Goal: Use online tool/utility: Utilize a website feature to perform a specific function

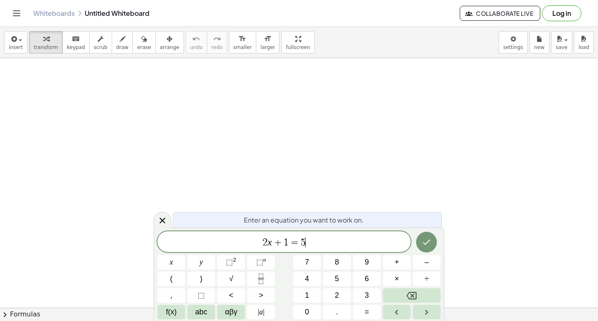
click at [362, 247] on span "2 x + 1 = 5 ​" at bounding box center [283, 243] width 253 height 12
click at [165, 217] on icon at bounding box center [162, 220] width 10 height 10
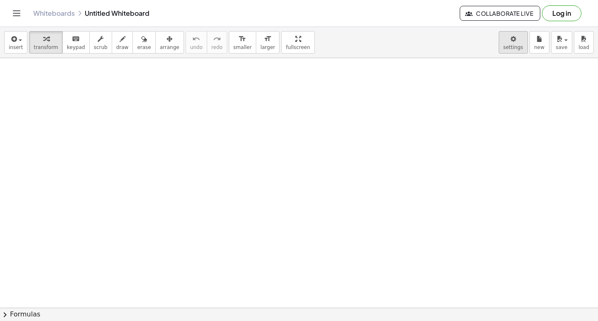
click at [509, 46] on body "Graspable Math Activities Get Started Activity Bank Assigned Work Classes White…" at bounding box center [299, 160] width 598 height 321
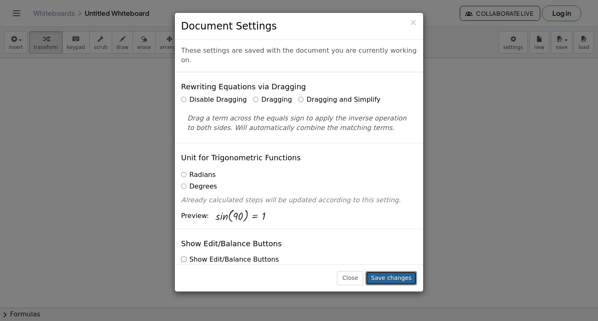
click at [392, 277] on button "Save changes" at bounding box center [390, 278] width 51 height 14
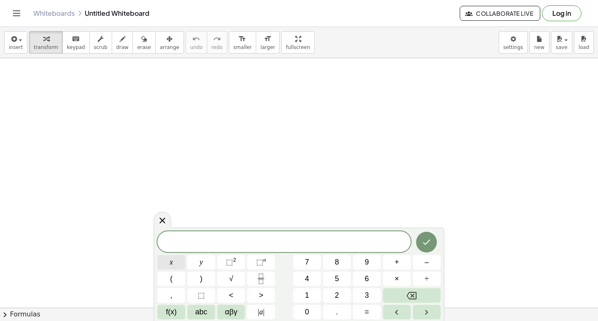
click at [171, 264] on span "x" at bounding box center [171, 262] width 3 height 11
click at [230, 259] on span "⬚" at bounding box center [229, 262] width 7 height 8
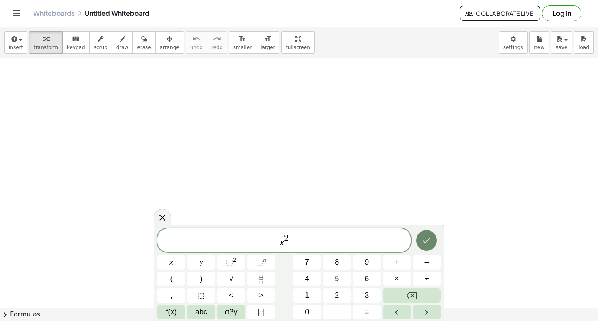
click at [425, 240] on icon "Done" at bounding box center [426, 240] width 10 height 10
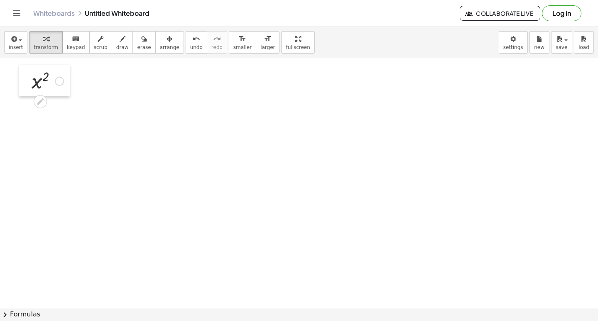
drag, startPoint x: 235, startPoint y: 180, endPoint x: 27, endPoint y: 79, distance: 230.8
click at [27, 79] on div at bounding box center [25, 81] width 12 height 32
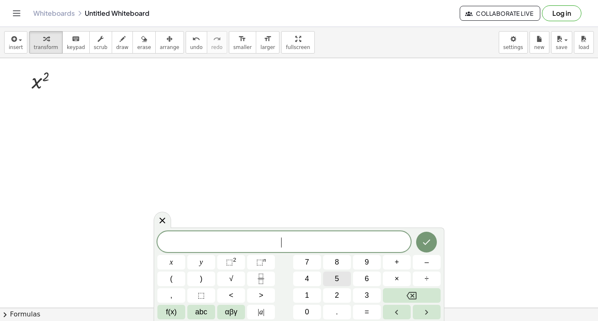
click at [333, 278] on button "5" at bounding box center [337, 279] width 28 height 15
click at [164, 264] on button "x" at bounding box center [171, 262] width 28 height 15
click at [257, 263] on span "⬚" at bounding box center [259, 262] width 7 height 8
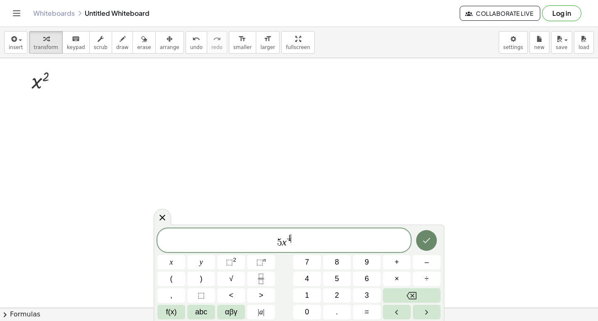
click at [428, 237] on icon "Done" at bounding box center [426, 240] width 10 height 10
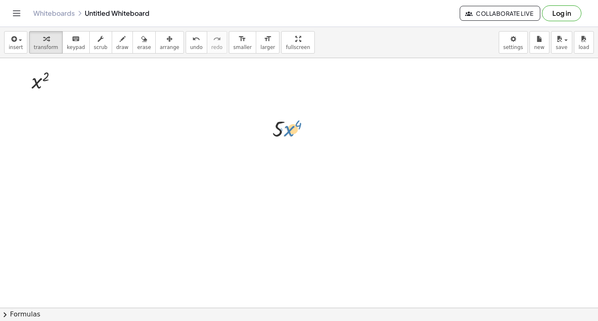
click at [289, 123] on div at bounding box center [293, 128] width 51 height 28
drag, startPoint x: 274, startPoint y: 124, endPoint x: 268, endPoint y: 121, distance: 6.1
click at [268, 121] on div "· 5 · x 4" at bounding box center [291, 128] width 62 height 32
drag, startPoint x: 272, startPoint y: 122, endPoint x: 85, endPoint y: 76, distance: 192.3
click at [84, 76] on div at bounding box center [78, 83] width 12 height 32
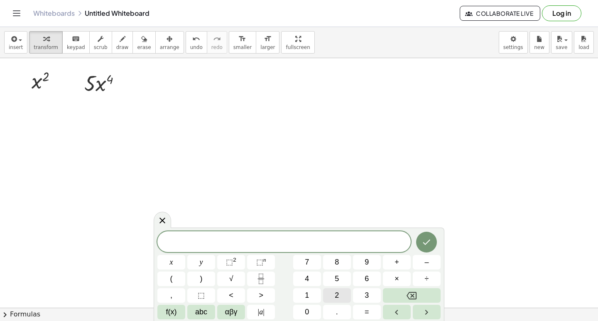
click at [327, 294] on button "2" at bounding box center [337, 295] width 28 height 15
click at [166, 257] on button "x" at bounding box center [171, 262] width 28 height 15
click at [425, 241] on icon "Done" at bounding box center [426, 242] width 10 height 10
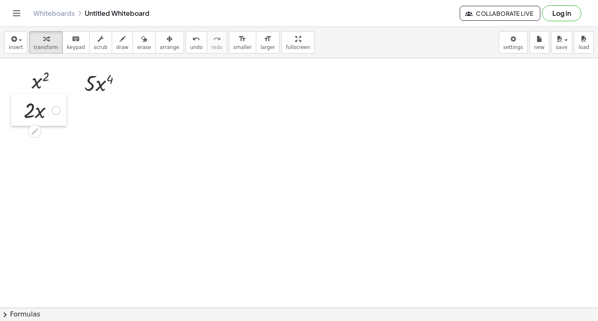
drag, startPoint x: 165, startPoint y: 144, endPoint x: 18, endPoint y: 104, distance: 152.3
click at [18, 104] on div at bounding box center [17, 109] width 12 height 32
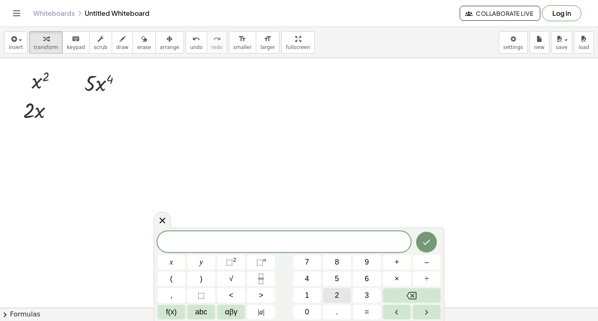
click at [336, 292] on span "2" at bounding box center [337, 295] width 4 height 11
click at [306, 314] on span "0" at bounding box center [307, 311] width 4 height 11
click at [266, 262] on button "⬚ n" at bounding box center [261, 262] width 28 height 15
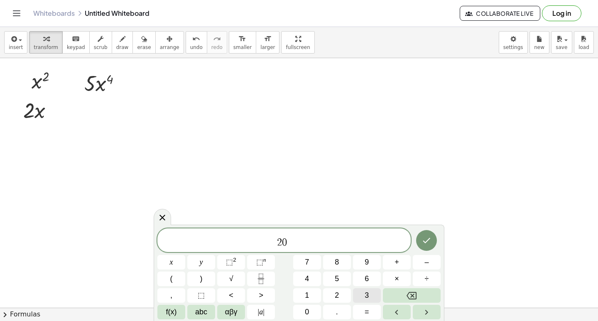
click at [374, 293] on button "3" at bounding box center [367, 295] width 28 height 15
click at [426, 237] on icon "Done" at bounding box center [426, 240] width 10 height 10
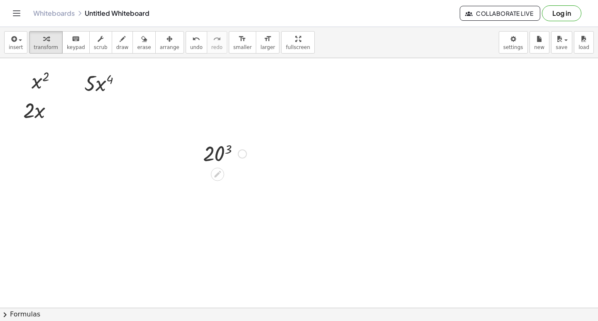
drag, startPoint x: 193, startPoint y: 147, endPoint x: 195, endPoint y: 151, distance: 4.6
click at [191, 137] on div at bounding box center [197, 153] width 12 height 32
drag, startPoint x: 102, startPoint y: 121, endPoint x: 76, endPoint y: 102, distance: 31.7
click at [76, 102] on div at bounding box center [74, 113] width 12 height 32
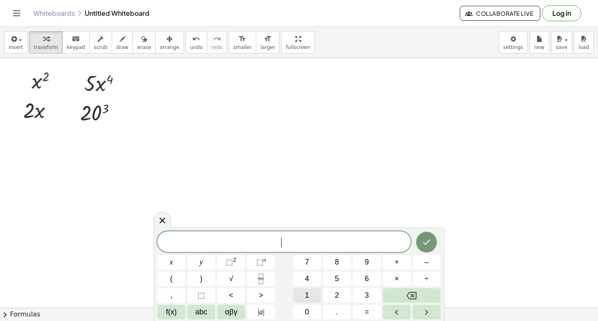
click at [307, 296] on span "1" at bounding box center [307, 295] width 4 height 11
click at [306, 309] on span "0" at bounding box center [307, 311] width 4 height 11
click at [170, 264] on button "x" at bounding box center [171, 262] width 28 height 15
click at [257, 261] on span "⬚" at bounding box center [259, 262] width 7 height 8
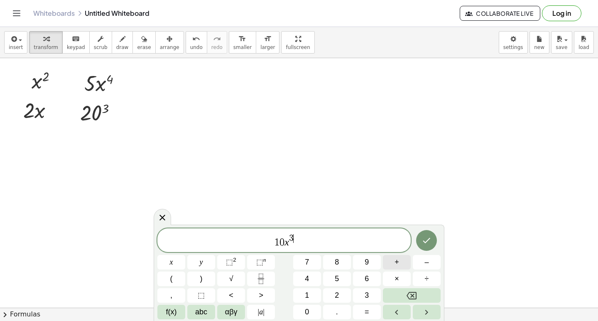
click at [391, 263] on button "+" at bounding box center [397, 262] width 28 height 15
click at [338, 292] on span "2" at bounding box center [337, 295] width 4 height 11
click at [178, 264] on button "x" at bounding box center [171, 262] width 28 height 15
drag, startPoint x: 335, startPoint y: 250, endPoint x: 332, endPoint y: 245, distance: 5.6
click at [333, 246] on div "1 0 x 3 + ​" at bounding box center [283, 240] width 253 height 24
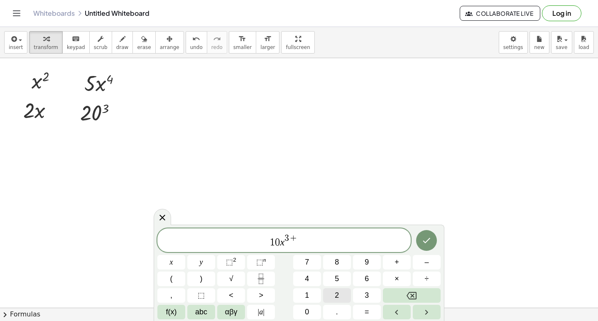
click at [335, 300] on span "2" at bounding box center [337, 295] width 4 height 11
click at [176, 259] on button "x" at bounding box center [171, 262] width 28 height 15
click at [425, 246] on button "Done" at bounding box center [426, 240] width 21 height 21
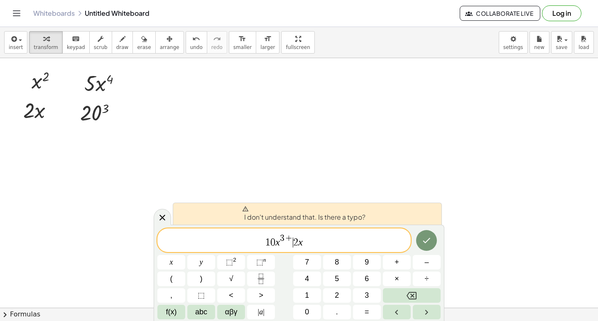
click at [294, 240] on span "2" at bounding box center [295, 242] width 5 height 10
click at [293, 237] on span "1 0 x 3 + 2 x" at bounding box center [283, 240] width 253 height 15
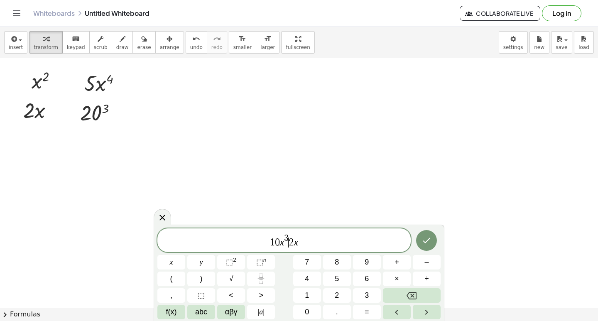
click at [289, 244] on span "2" at bounding box center [291, 242] width 5 height 10
click at [390, 260] on button "+" at bounding box center [397, 262] width 28 height 15
click at [423, 241] on icon "Done" at bounding box center [426, 240] width 10 height 10
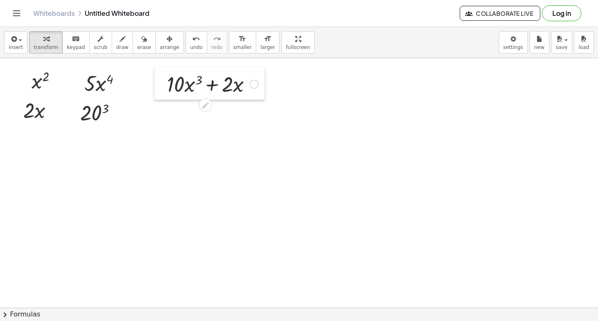
drag, startPoint x: 347, startPoint y: 147, endPoint x: 161, endPoint y: 74, distance: 199.8
click at [161, 74] on div at bounding box center [160, 83] width 12 height 32
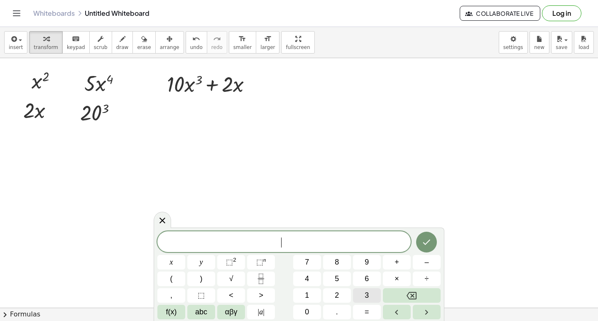
click at [356, 296] on button "3" at bounding box center [367, 295] width 28 height 15
click at [389, 283] on button "×" at bounding box center [397, 279] width 28 height 15
click at [301, 296] on button "1" at bounding box center [307, 295] width 28 height 15
click at [300, 307] on button "0" at bounding box center [307, 312] width 28 height 15
click at [167, 264] on button "x" at bounding box center [171, 262] width 28 height 15
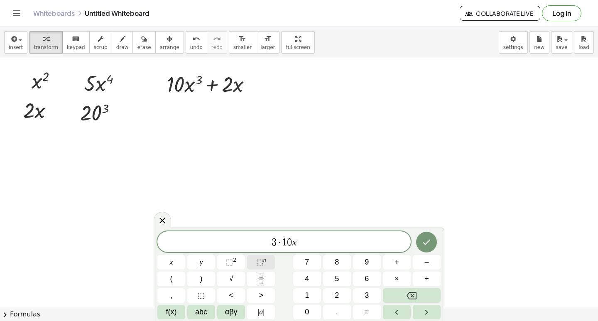
click at [262, 259] on span "⬚" at bounding box center [259, 262] width 7 height 8
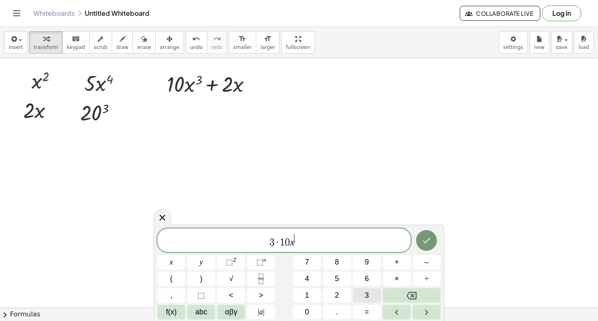
click at [362, 301] on button "3" at bounding box center [367, 295] width 28 height 15
click at [421, 266] on button "–" at bounding box center [427, 262] width 28 height 15
click at [303, 294] on button "1" at bounding box center [307, 295] width 28 height 15
click at [310, 243] on span "3 · 1 0 x 3 − 1 ​" at bounding box center [283, 240] width 253 height 15
click at [390, 265] on button "+" at bounding box center [397, 262] width 28 height 15
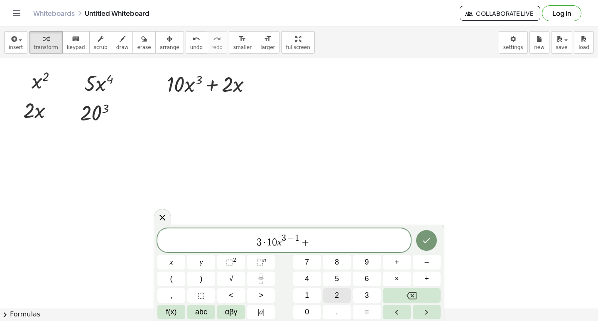
click at [329, 293] on button "2" at bounding box center [337, 295] width 28 height 15
click at [163, 261] on button "x" at bounding box center [171, 262] width 28 height 15
click at [255, 262] on button "⬚ n" at bounding box center [261, 262] width 28 height 15
click at [303, 298] on button "1" at bounding box center [307, 295] width 28 height 15
click at [433, 263] on button "–" at bounding box center [427, 262] width 28 height 15
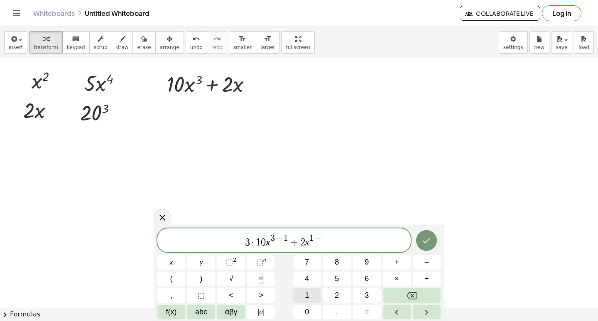
click at [309, 292] on button "1" at bounding box center [307, 295] width 28 height 15
click at [423, 243] on icon "Done" at bounding box center [426, 240] width 10 height 10
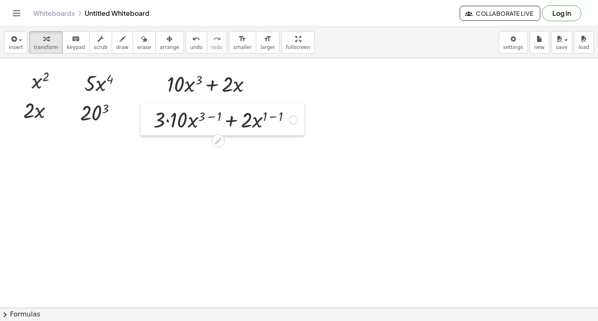
drag, startPoint x: 245, startPoint y: 201, endPoint x: 141, endPoint y: 106, distance: 141.4
click at [141, 106] on div at bounding box center [147, 119] width 12 height 32
click at [167, 126] on div at bounding box center [225, 119] width 153 height 28
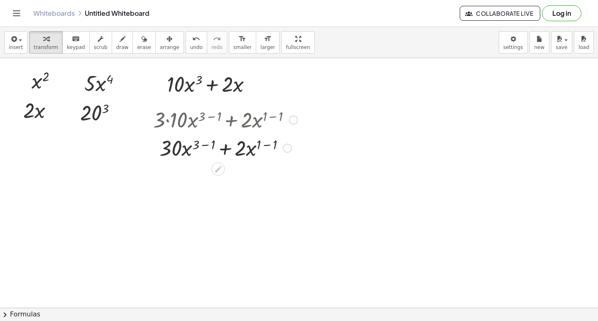
click at [266, 145] on div at bounding box center [225, 147] width 153 height 28
click at [206, 172] on div at bounding box center [225, 175] width 153 height 28
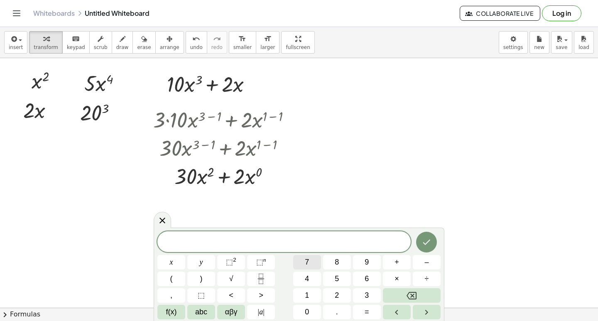
click at [308, 262] on span "7" at bounding box center [307, 262] width 4 height 11
click at [172, 261] on span "x" at bounding box center [171, 262] width 3 height 11
click at [261, 262] on span "⬚" at bounding box center [259, 262] width 7 height 8
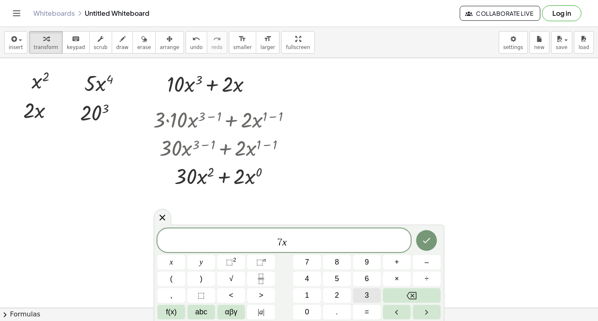
click at [365, 296] on span "3" at bounding box center [367, 295] width 4 height 11
click at [301, 240] on span "7 x 3 ​" at bounding box center [283, 240] width 253 height 15
click at [291, 238] on span "7 x 3 ​" at bounding box center [283, 240] width 253 height 15
click at [296, 237] on span "7 x 3 ​" at bounding box center [283, 240] width 253 height 15
click at [421, 261] on button "–" at bounding box center [427, 262] width 28 height 15
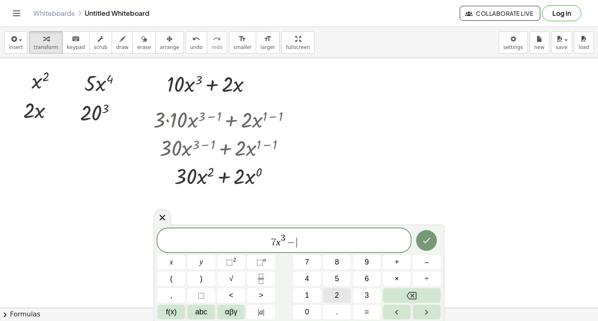
click at [332, 293] on button "2" at bounding box center [337, 295] width 28 height 15
click at [181, 262] on button "x" at bounding box center [171, 262] width 28 height 15
click at [393, 266] on button "+" at bounding box center [397, 262] width 28 height 15
click at [329, 284] on button "5" at bounding box center [337, 279] width 28 height 15
click at [435, 241] on button "Done" at bounding box center [426, 240] width 21 height 21
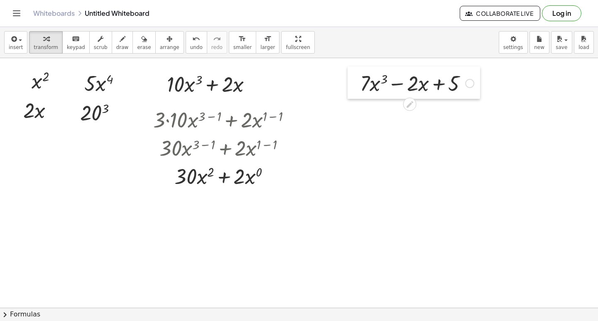
drag, startPoint x: 436, startPoint y: 158, endPoint x: 352, endPoint y: 75, distance: 118.3
click at [352, 75] on div at bounding box center [353, 82] width 12 height 32
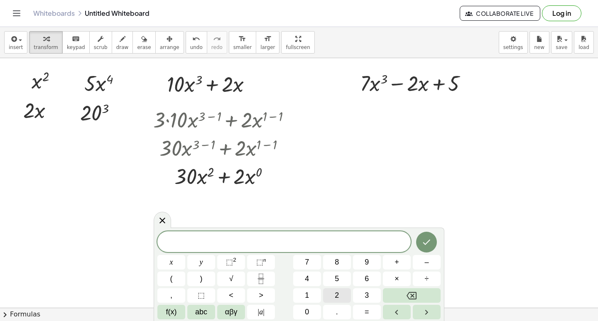
click at [337, 296] on span "2" at bounding box center [337, 295] width 4 height 11
click at [308, 298] on button "1" at bounding box center [307, 295] width 28 height 15
click at [169, 261] on button "x" at bounding box center [171, 262] width 28 height 15
click at [225, 260] on button "⬚ 2" at bounding box center [231, 262] width 28 height 15
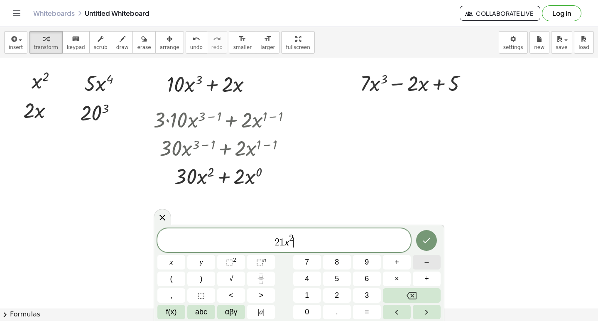
click at [426, 264] on span "–" at bounding box center [426, 262] width 4 height 11
click at [337, 298] on span "2" at bounding box center [337, 295] width 4 height 11
click at [425, 240] on icon "Done" at bounding box center [426, 240] width 10 height 10
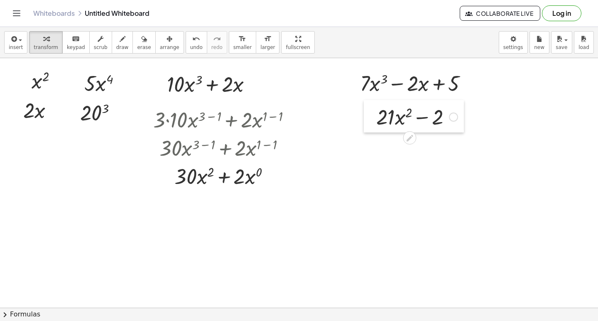
drag, startPoint x: 371, startPoint y: 172, endPoint x: 369, endPoint y: 108, distance: 64.0
click at [369, 108] on div at bounding box center [370, 116] width 12 height 32
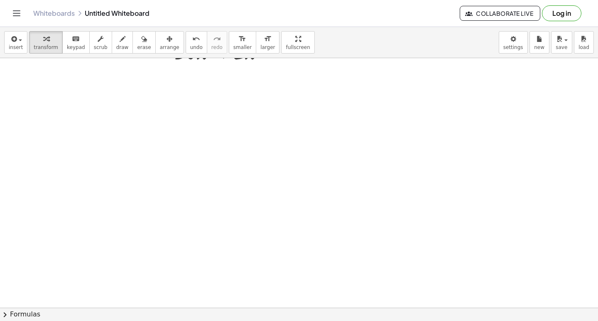
scroll to position [166, 0]
click at [115, 254] on div at bounding box center [299, 168] width 598 height 553
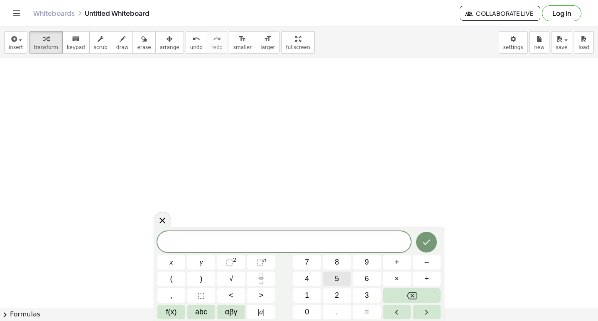
click at [334, 283] on button "5" at bounding box center [337, 279] width 28 height 15
click at [171, 262] on span "x" at bounding box center [171, 262] width 3 height 11
click at [260, 260] on span "⬚" at bounding box center [259, 262] width 7 height 8
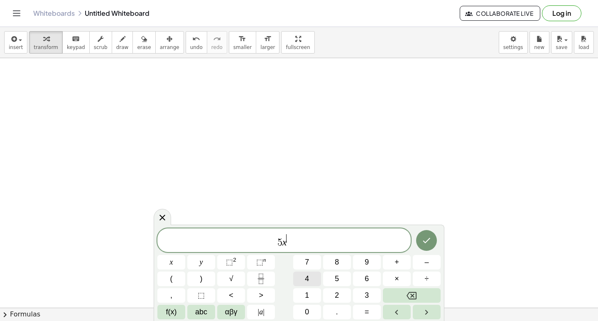
click at [308, 276] on span "4" at bounding box center [307, 278] width 4 height 11
drag, startPoint x: 308, startPoint y: 248, endPoint x: 353, endPoint y: 251, distance: 44.9
click at [308, 248] on span "5 x 4 ​" at bounding box center [283, 240] width 253 height 15
click at [389, 266] on button "+" at bounding box center [397, 262] width 28 height 15
click at [358, 294] on button "3" at bounding box center [367, 295] width 28 height 15
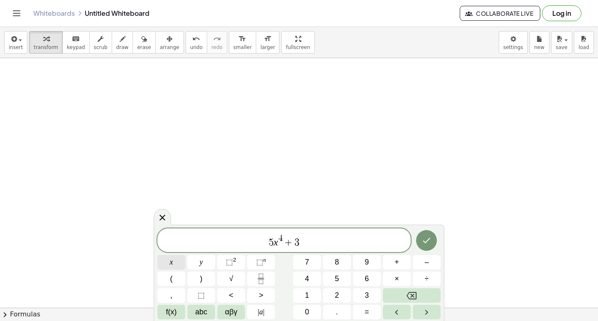
click at [171, 264] on span "x" at bounding box center [171, 262] width 3 height 11
click at [230, 266] on span "⬚" at bounding box center [229, 262] width 7 height 8
click at [394, 261] on button "+" at bounding box center [397, 262] width 28 height 15
click at [336, 284] on button "5" at bounding box center [337, 279] width 28 height 15
click at [181, 265] on button "x" at bounding box center [171, 262] width 28 height 15
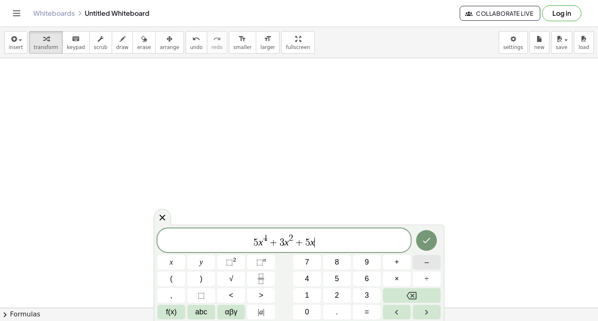
click at [420, 264] on button "–" at bounding box center [427, 262] width 28 height 15
click at [309, 298] on button "1" at bounding box center [307, 295] width 28 height 15
click at [313, 313] on button "0" at bounding box center [307, 312] width 28 height 15
click at [425, 250] on button "Done" at bounding box center [426, 240] width 21 height 21
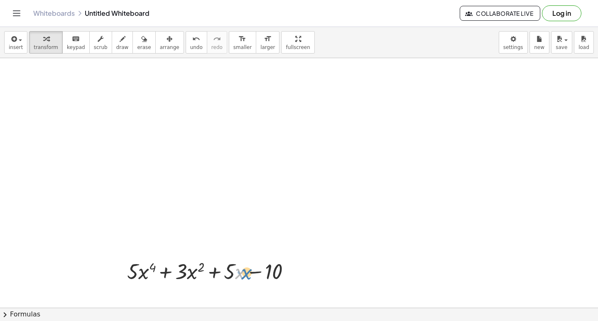
drag, startPoint x: 236, startPoint y: 259, endPoint x: 242, endPoint y: 262, distance: 6.7
click at [242, 262] on div at bounding box center [212, 271] width 179 height 28
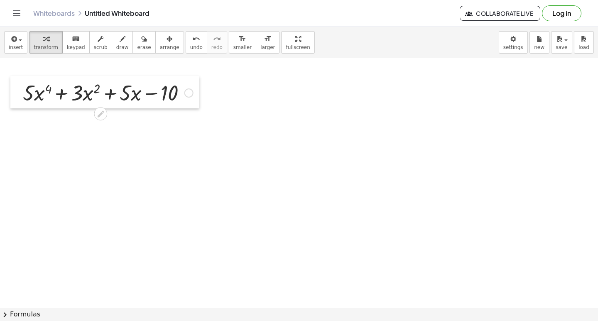
drag, startPoint x: 122, startPoint y: 259, endPoint x: 17, endPoint y: 81, distance: 206.7
click at [17, 81] on div at bounding box center [16, 92] width 12 height 32
click at [89, 177] on div at bounding box center [299, 168] width 598 height 553
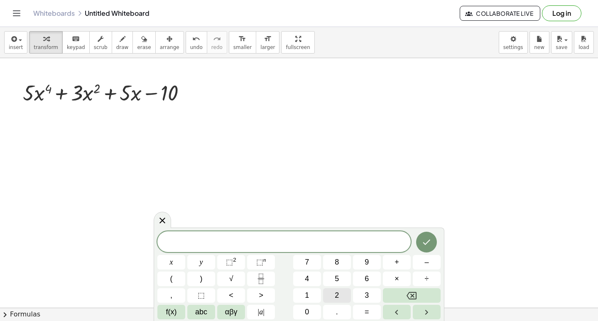
click at [333, 295] on button "2" at bounding box center [337, 295] width 28 height 15
click at [307, 316] on span "0" at bounding box center [307, 311] width 4 height 11
click at [179, 265] on button "x" at bounding box center [171, 262] width 28 height 15
click at [257, 261] on span "⬚" at bounding box center [259, 262] width 7 height 8
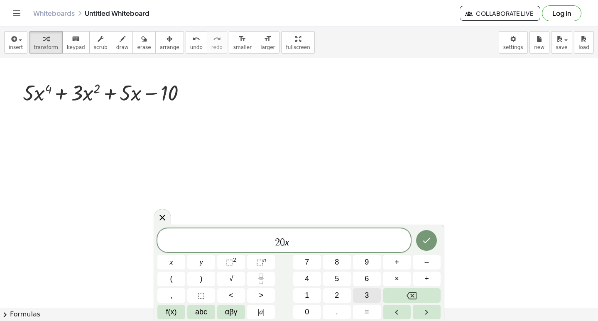
click at [367, 293] on span "3" at bounding box center [367, 295] width 4 height 11
click at [321, 242] on span "2 0 x 3 ​" at bounding box center [283, 240] width 253 height 15
click at [387, 261] on button "+" at bounding box center [397, 262] width 28 height 15
click at [359, 278] on button "6" at bounding box center [367, 279] width 28 height 15
click at [173, 261] on span "x" at bounding box center [171, 262] width 3 height 11
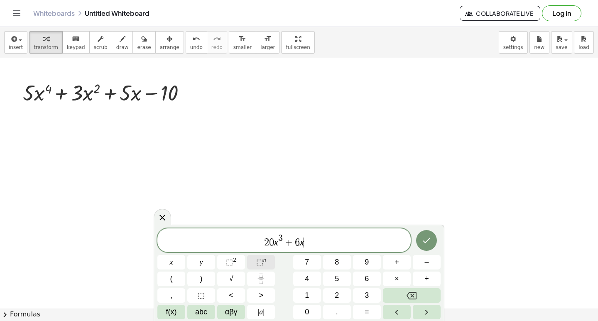
click at [263, 264] on span "⬚ n" at bounding box center [261, 262] width 10 height 11
click at [310, 295] on button "1" at bounding box center [307, 295] width 28 height 15
click at [324, 243] on span "2 0 x 3 + 6 x 1 ​" at bounding box center [283, 240] width 253 height 15
click at [391, 265] on button "+" at bounding box center [397, 262] width 28 height 15
click at [328, 276] on button "5" at bounding box center [337, 279] width 28 height 15
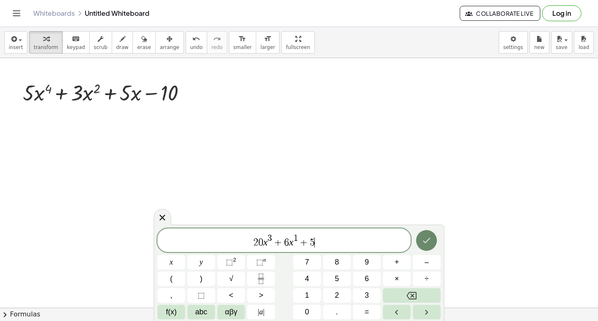
click at [424, 244] on icon "Done" at bounding box center [426, 240] width 10 height 10
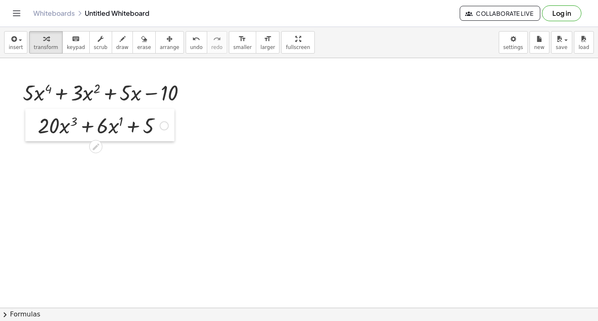
drag, startPoint x: 100, startPoint y: 178, endPoint x: 37, endPoint y: 109, distance: 92.9
click at [37, 109] on div at bounding box center [31, 125] width 12 height 32
click at [330, 135] on div at bounding box center [299, 168] width 598 height 553
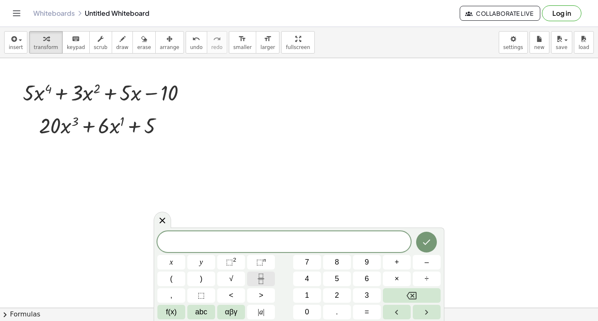
click at [253, 281] on button "Fraction" at bounding box center [261, 279] width 28 height 15
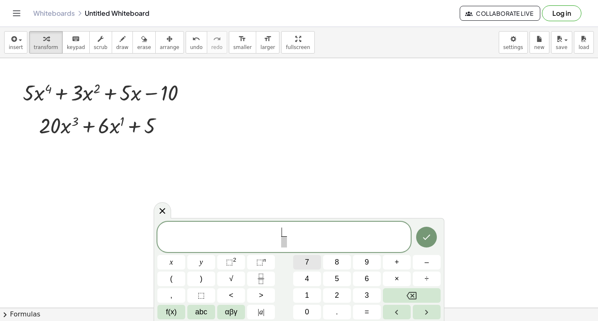
click at [304, 267] on button "7" at bounding box center [307, 262] width 28 height 15
click at [279, 242] on span "7 ​" at bounding box center [284, 238] width 10 height 20
click at [171, 260] on span "x" at bounding box center [171, 262] width 3 height 11
click at [284, 242] on span "​" at bounding box center [284, 241] width 6 height 11
click at [177, 264] on button "x" at bounding box center [171, 262] width 28 height 15
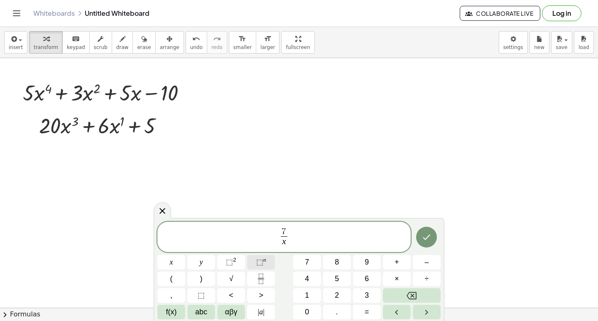
click at [252, 260] on button "⬚ n" at bounding box center [261, 262] width 28 height 15
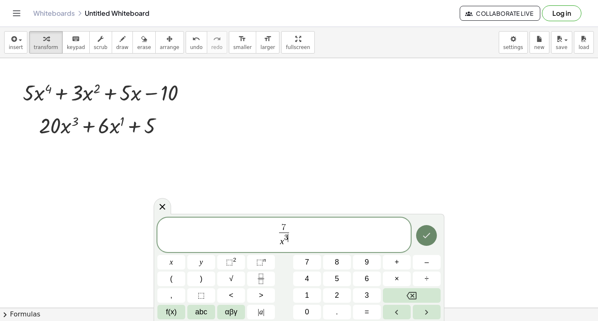
click at [422, 233] on icon "Done" at bounding box center [426, 235] width 10 height 10
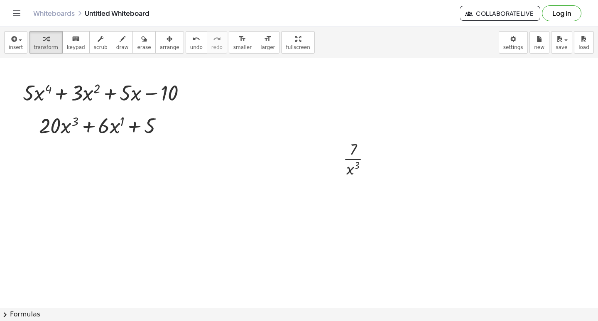
drag, startPoint x: 327, startPoint y: 150, endPoint x: 294, endPoint y: 118, distance: 45.8
click at [292, 111] on div at bounding box center [299, 168] width 598 height 553
drag, startPoint x: 336, startPoint y: 154, endPoint x: 240, endPoint y: 81, distance: 120.3
click at [240, 81] on div at bounding box center [240, 86] width 12 height 46
click at [267, 198] on div at bounding box center [299, 168] width 598 height 553
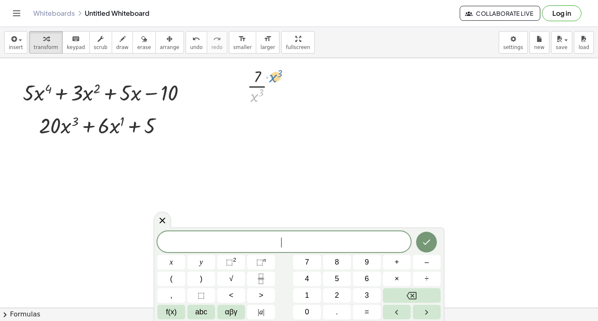
drag, startPoint x: 257, startPoint y: 101, endPoint x: 276, endPoint y: 81, distance: 27.0
click at [276, 81] on div at bounding box center [264, 86] width 43 height 42
drag, startPoint x: 255, startPoint y: 100, endPoint x: 269, endPoint y: 78, distance: 26.6
click at [269, 78] on div at bounding box center [264, 86] width 43 height 42
click at [190, 44] on span "undo" at bounding box center [196, 47] width 12 height 6
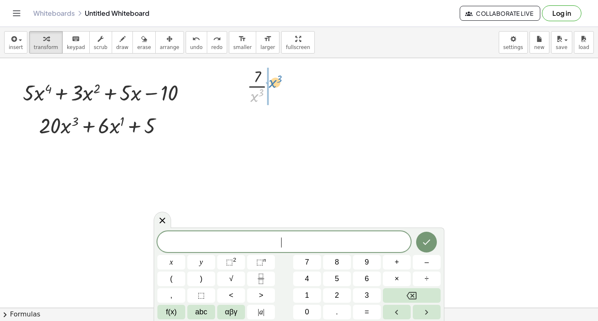
drag, startPoint x: 253, startPoint y: 97, endPoint x: 272, endPoint y: 83, distance: 23.2
click at [272, 83] on div at bounding box center [264, 86] width 43 height 42
click at [190, 46] on span "undo" at bounding box center [196, 47] width 12 height 6
click at [154, 218] on div at bounding box center [162, 219] width 17 height 16
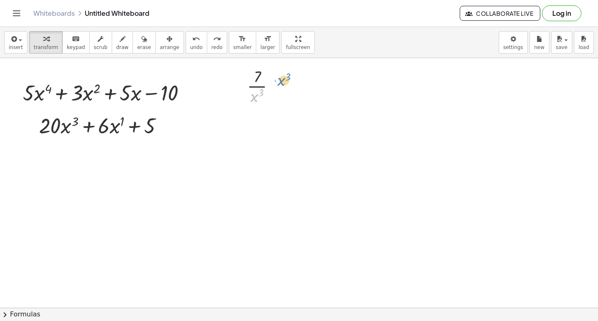
drag, startPoint x: 252, startPoint y: 97, endPoint x: 279, endPoint y: 81, distance: 30.5
click at [279, 81] on div at bounding box center [264, 86] width 43 height 42
drag, startPoint x: 254, startPoint y: 96, endPoint x: 269, endPoint y: 82, distance: 20.6
click at [269, 82] on div at bounding box center [264, 86] width 43 height 42
click at [190, 49] on span "undo" at bounding box center [196, 47] width 12 height 6
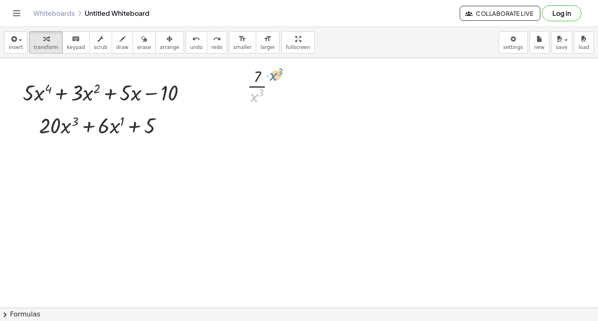
drag, startPoint x: 254, startPoint y: 98, endPoint x: 273, endPoint y: 76, distance: 28.5
click at [273, 76] on div at bounding box center [264, 86] width 43 height 42
drag, startPoint x: 258, startPoint y: 96, endPoint x: 276, endPoint y: 75, distance: 27.9
click at [276, 75] on div at bounding box center [264, 86] width 43 height 42
click at [190, 46] on span "undo" at bounding box center [196, 47] width 12 height 6
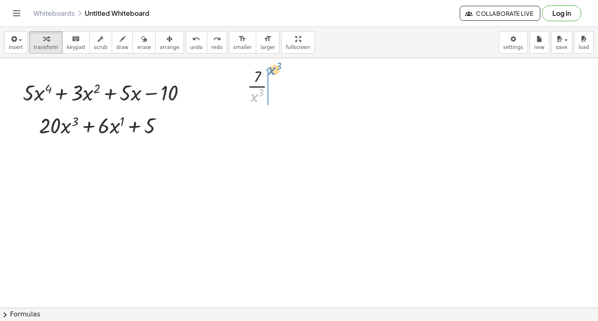
drag, startPoint x: 254, startPoint y: 95, endPoint x: 272, endPoint y: 68, distance: 32.1
click at [272, 68] on div at bounding box center [264, 86] width 43 height 42
click at [186, 51] on button "undo undo" at bounding box center [197, 42] width 22 height 22
drag, startPoint x: 257, startPoint y: 102, endPoint x: 292, endPoint y: 86, distance: 38.8
click at [292, 86] on div "x 2 · 5 · x 4 · 2 · x 20 3 + · 10 · x 3 + · 2 · x + · 3 · 10 · x ( + 3 − 1 ) + …" at bounding box center [299, 168] width 598 height 553
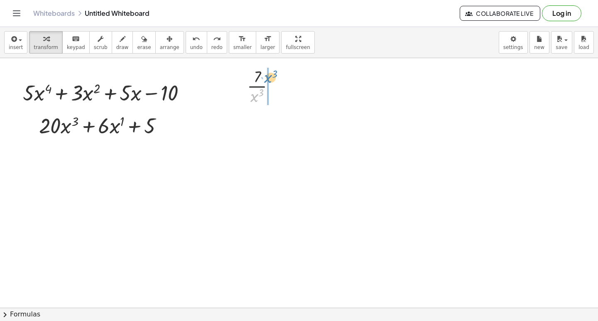
drag, startPoint x: 254, startPoint y: 99, endPoint x: 268, endPoint y: 80, distance: 23.5
click at [190, 46] on span "undo" at bounding box center [196, 47] width 12 height 6
drag, startPoint x: 250, startPoint y: 97, endPoint x: 266, endPoint y: 75, distance: 27.1
click at [267, 76] on div at bounding box center [264, 86] width 43 height 42
drag, startPoint x: 179, startPoint y: 50, endPoint x: 195, endPoint y: 63, distance: 20.4
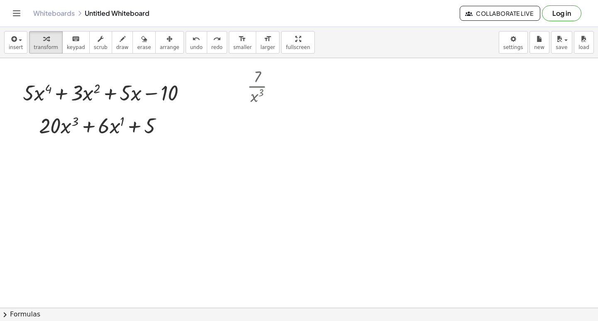
click at [186, 51] on button "undo undo" at bounding box center [197, 42] width 22 height 22
drag, startPoint x: 254, startPoint y: 95, endPoint x: 266, endPoint y: 69, distance: 29.3
click at [266, 69] on div at bounding box center [264, 86] width 43 height 42
drag, startPoint x: 174, startPoint y: 44, endPoint x: 184, endPoint y: 49, distance: 10.0
click at [190, 44] on span "undo" at bounding box center [196, 47] width 12 height 6
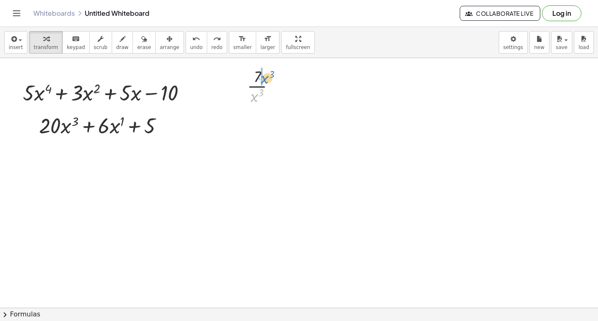
drag, startPoint x: 254, startPoint y: 95, endPoint x: 265, endPoint y: 77, distance: 21.0
click at [265, 77] on div at bounding box center [264, 86] width 43 height 42
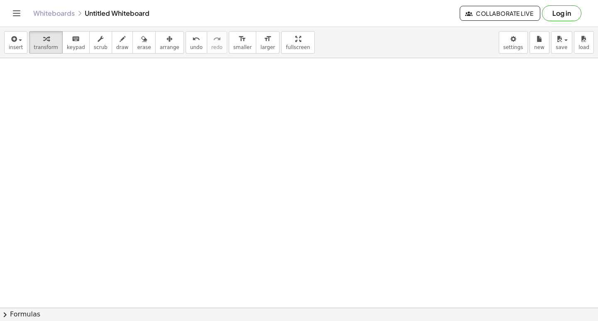
scroll to position [291, 0]
click at [217, 169] on div at bounding box center [299, 44] width 598 height 553
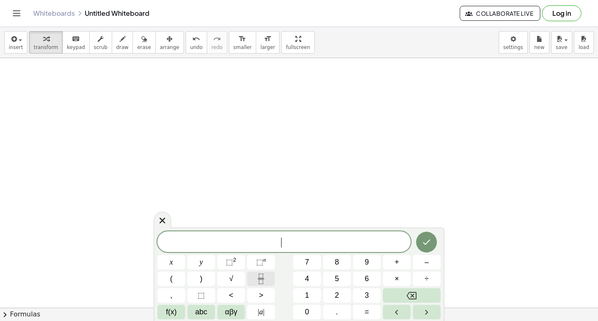
click at [255, 284] on button "Fraction" at bounding box center [261, 279] width 28 height 15
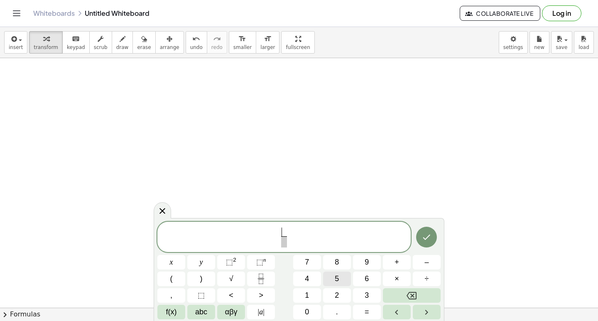
click at [347, 275] on button "5" at bounding box center [337, 279] width 28 height 15
click at [284, 243] on span "​" at bounding box center [284, 241] width 6 height 11
click at [174, 265] on button "x" at bounding box center [171, 262] width 28 height 15
click at [254, 264] on button "⬚ n" at bounding box center [261, 262] width 28 height 15
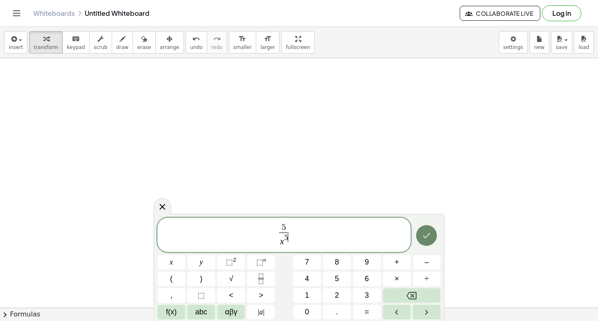
click at [433, 232] on button "Done" at bounding box center [426, 235] width 21 height 21
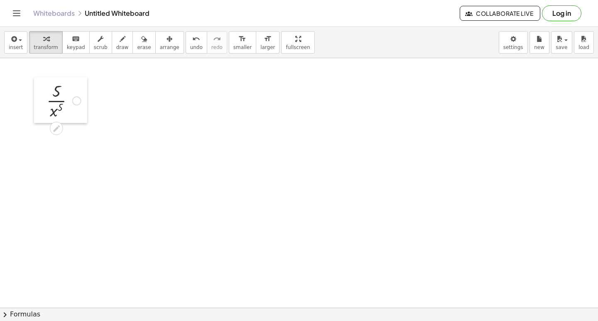
drag, startPoint x: 227, startPoint y: 177, endPoint x: 44, endPoint y: 85, distance: 204.4
click at [44, 85] on div at bounding box center [40, 100] width 12 height 46
click at [66, 192] on div at bounding box center [299, 44] width 598 height 553
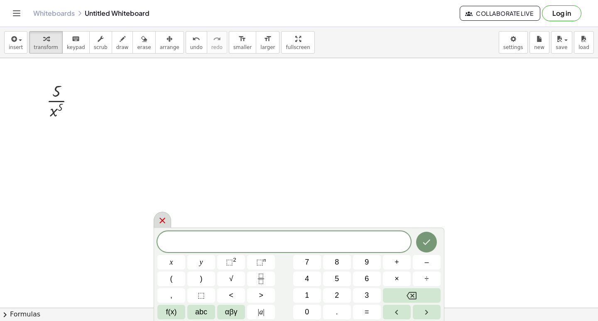
click at [165, 219] on icon at bounding box center [162, 220] width 10 height 10
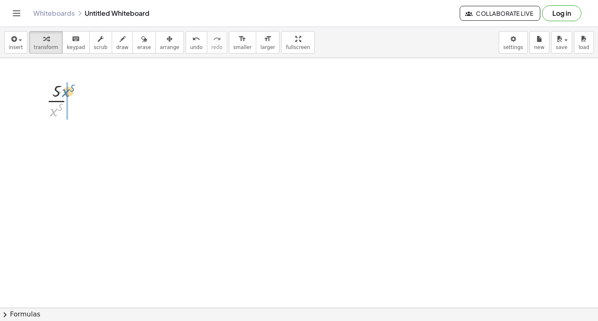
drag, startPoint x: 53, startPoint y: 112, endPoint x: 65, endPoint y: 93, distance: 22.6
click at [65, 93] on div at bounding box center [63, 100] width 43 height 42
click at [190, 48] on span "undo" at bounding box center [196, 47] width 12 height 6
drag, startPoint x: 50, startPoint y: 113, endPoint x: 69, endPoint y: 95, distance: 25.8
click at [69, 95] on div at bounding box center [63, 100] width 43 height 42
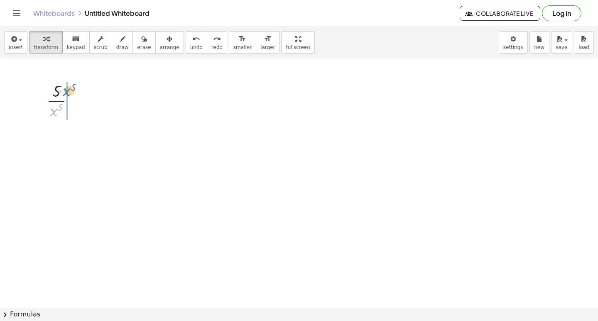
drag, startPoint x: 52, startPoint y: 111, endPoint x: 65, endPoint y: 91, distance: 23.7
click at [65, 91] on div at bounding box center [63, 100] width 43 height 42
click at [190, 49] on span "undo" at bounding box center [196, 47] width 12 height 6
drag, startPoint x: 54, startPoint y: 110, endPoint x: 62, endPoint y: 91, distance: 21.6
click at [62, 91] on div at bounding box center [63, 100] width 43 height 42
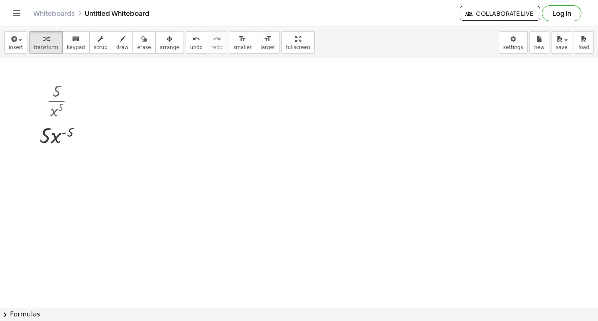
drag, startPoint x: 174, startPoint y: 162, endPoint x: 169, endPoint y: 167, distance: 7.0
click at [174, 162] on div at bounding box center [299, 44] width 598 height 553
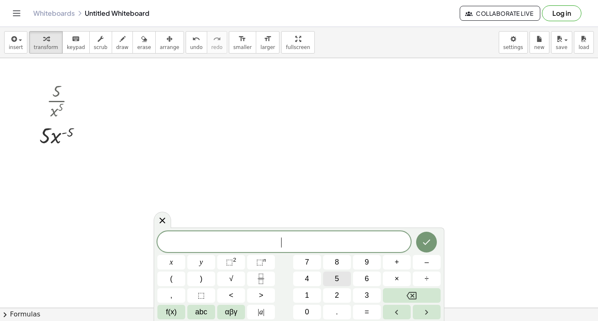
click at [330, 275] on button "5" at bounding box center [337, 279] width 28 height 15
click at [388, 275] on button "×" at bounding box center [397, 279] width 28 height 15
click at [418, 266] on button "–" at bounding box center [427, 262] width 28 height 15
click at [341, 278] on button "5" at bounding box center [337, 279] width 28 height 15
click at [174, 265] on button "x" at bounding box center [171, 262] width 28 height 15
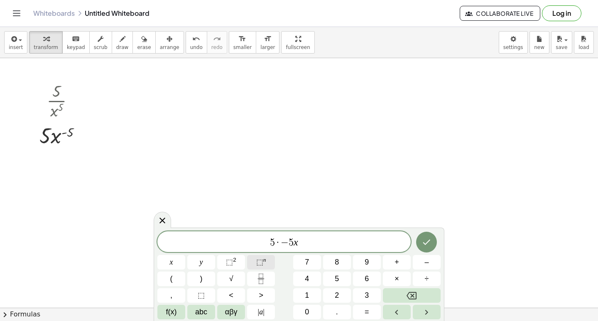
click at [257, 263] on span "⬚" at bounding box center [259, 262] width 7 height 8
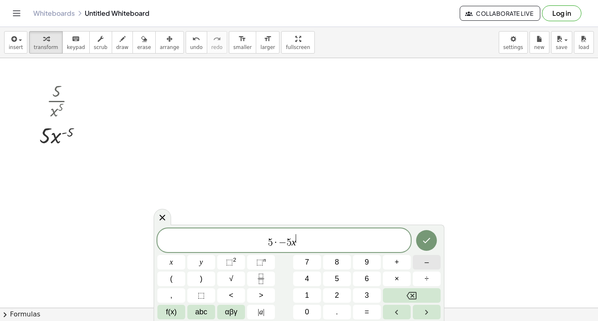
click at [428, 263] on button "–" at bounding box center [427, 262] width 28 height 15
click at [330, 280] on button "5" at bounding box center [337, 279] width 28 height 15
click at [316, 242] on span "5 · − 5 x − 5 ​" at bounding box center [283, 240] width 253 height 15
click at [308, 237] on span "5 · − 5 x − 5 ​" at bounding box center [283, 240] width 253 height 15
click at [312, 236] on span "5 · − 5 x − 5 ​" at bounding box center [283, 240] width 253 height 15
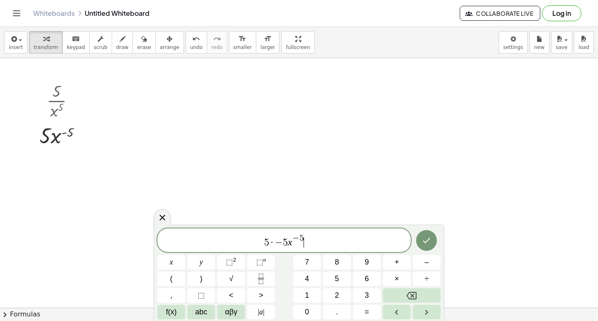
click at [309, 236] on span "5 · − 5 x − 5 ​" at bounding box center [283, 240] width 253 height 15
click at [306, 239] on span "5 · − 5 x − 5 ​" at bounding box center [283, 240] width 253 height 15
click at [309, 239] on span "5 · − 5 x − 5 ​" at bounding box center [283, 240] width 253 height 15
click at [312, 239] on span "5 · − 5 x − 5 ​" at bounding box center [283, 240] width 253 height 15
click at [421, 266] on button "–" at bounding box center [427, 262] width 28 height 15
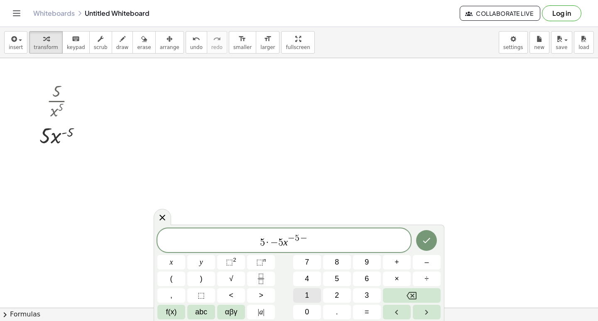
click at [316, 296] on button "1" at bounding box center [307, 295] width 28 height 15
click at [423, 242] on icon "Done" at bounding box center [426, 240] width 10 height 10
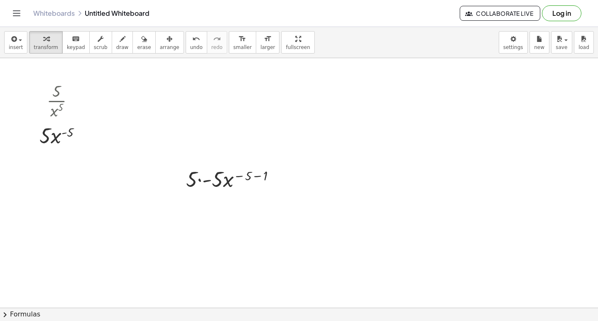
drag, startPoint x: 208, startPoint y: 161, endPoint x: 149, endPoint y: 174, distance: 61.2
click at [141, 177] on div at bounding box center [299, 44] width 598 height 553
drag, startPoint x: 181, startPoint y: 168, endPoint x: 35, endPoint y: 170, distance: 146.2
click at [35, 170] on div at bounding box center [33, 180] width 12 height 32
click at [51, 182] on div at bounding box center [87, 180] width 105 height 28
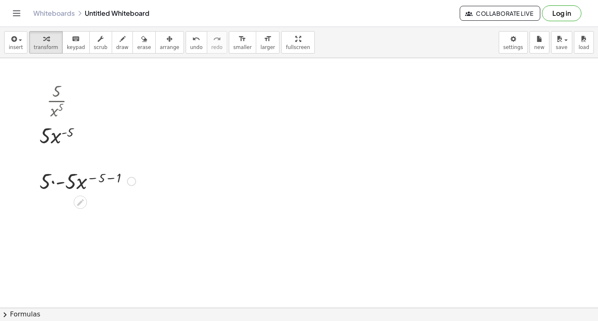
click at [53, 183] on div at bounding box center [87, 180] width 105 height 28
click at [108, 207] on div at bounding box center [87, 209] width 105 height 28
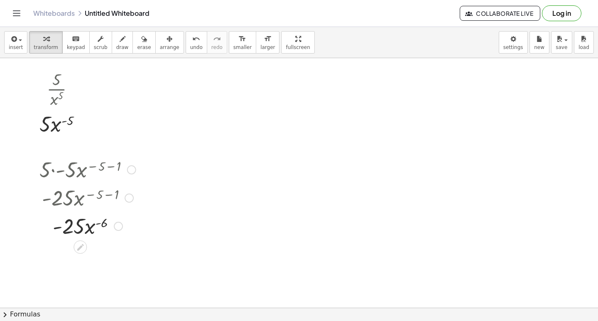
scroll to position [303, 0]
drag, startPoint x: 93, startPoint y: 227, endPoint x: 85, endPoint y: 253, distance: 27.6
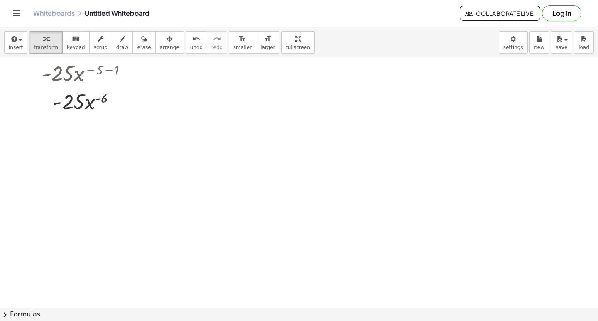
scroll to position [428, 0]
drag, startPoint x: 89, startPoint y: 100, endPoint x: 73, endPoint y: 118, distance: 23.8
click at [73, 118] on div "x 2 · 5 · x 4 · 2 · x 20 3 + · 10 · x 3 + · 2 · x + · 3 · 10 · x ( + 3 − 1 ) + …" at bounding box center [299, 4] width 598 height 749
click at [190, 45] on span "undo" at bounding box center [196, 47] width 12 height 6
drag, startPoint x: 91, startPoint y: 99, endPoint x: 81, endPoint y: 117, distance: 21.0
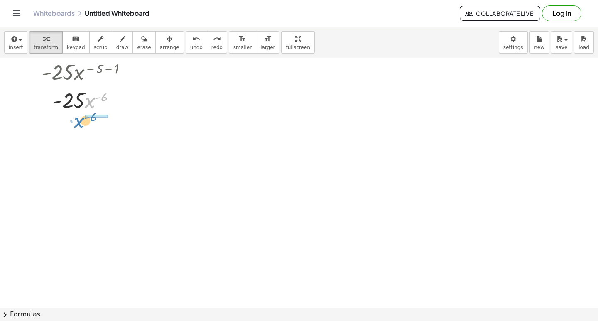
click at [78, 119] on div "x 2 · 5 · x 4 · 2 · x 20 3 + · 10 · x 3 + · 2 · x + · 3 · 10 · x ( + 3 − 1 ) + …" at bounding box center [299, 4] width 598 height 749
click at [190, 47] on span "undo" at bounding box center [196, 47] width 12 height 6
drag, startPoint x: 95, startPoint y: 104, endPoint x: 96, endPoint y: 132, distance: 27.8
click at [76, 145] on div "x 2 · 5 · x 4 · 2 · x 20 3 + · 10 · x 3 + · 2 · x + · 3 · 10 · x ( + 3 − 1 ) + …" at bounding box center [299, 4] width 598 height 749
drag, startPoint x: 93, startPoint y: 103, endPoint x: 78, endPoint y: 129, distance: 30.5
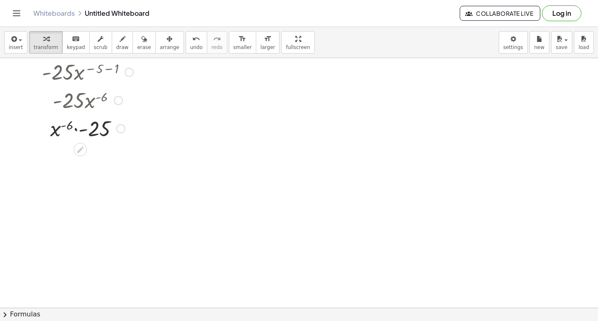
click at [81, 130] on div at bounding box center [87, 128] width 105 height 28
click at [72, 155] on div at bounding box center [87, 156] width 105 height 28
click at [75, 155] on div at bounding box center [87, 156] width 105 height 28
click at [61, 158] on div at bounding box center [87, 156] width 105 height 28
drag, startPoint x: 173, startPoint y: 44, endPoint x: 148, endPoint y: 61, distance: 30.4
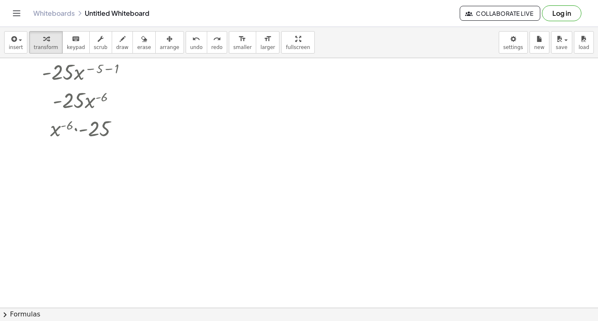
click at [186, 44] on button "undo undo" at bounding box center [197, 42] width 22 height 22
drag, startPoint x: 55, startPoint y: 130, endPoint x: 93, endPoint y: 152, distance: 44.2
click at [93, 152] on div "x 2 · 5 · x 4 · 2 · x 20 3 + · 10 · x 3 + · 2 · x + · 3 · 10 · x ( + 3 − 1 ) + …" at bounding box center [299, 4] width 598 height 749
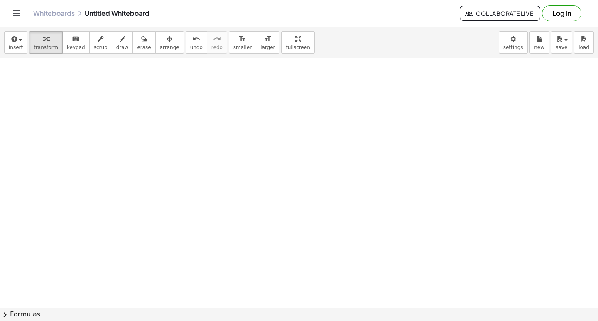
scroll to position [499, 0]
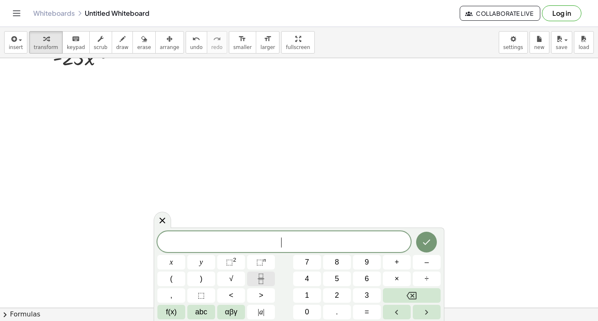
click at [261, 282] on icon "Fraction" at bounding box center [261, 279] width 10 height 10
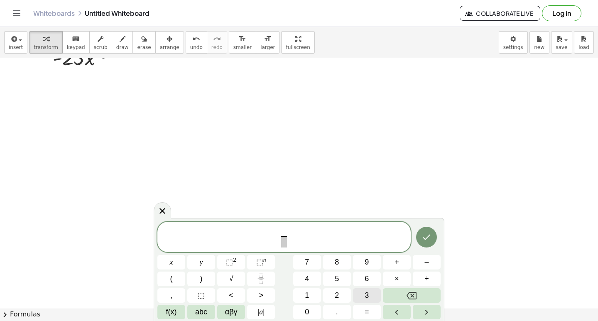
click at [356, 294] on button "3" at bounding box center [367, 295] width 28 height 15
drag, startPoint x: 281, startPoint y: 242, endPoint x: 292, endPoint y: 250, distance: 13.6
click at [284, 245] on span at bounding box center [284, 241] width 6 height 11
click at [166, 267] on button "x" at bounding box center [171, 262] width 28 height 15
click at [259, 260] on span "⬚" at bounding box center [259, 262] width 7 height 8
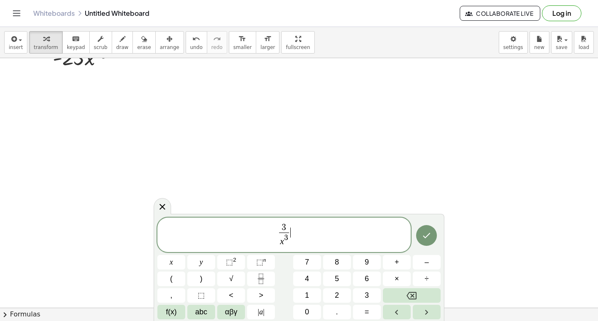
click at [298, 240] on span "3 x 3 ​ ​" at bounding box center [283, 236] width 253 height 26
click at [394, 267] on button "+" at bounding box center [397, 262] width 28 height 15
click at [257, 284] on button "Fraction" at bounding box center [261, 279] width 28 height 15
click at [333, 293] on button "2" at bounding box center [337, 295] width 28 height 15
click at [294, 240] on span "​" at bounding box center [297, 237] width 6 height 11
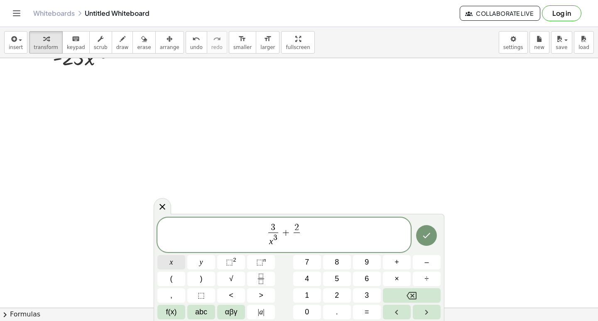
click at [175, 265] on button "x" at bounding box center [171, 262] width 28 height 15
click at [258, 259] on span "⬚" at bounding box center [259, 262] width 7 height 8
click at [313, 273] on button "4" at bounding box center [307, 279] width 28 height 15
click at [430, 236] on icon "Done" at bounding box center [426, 235] width 10 height 10
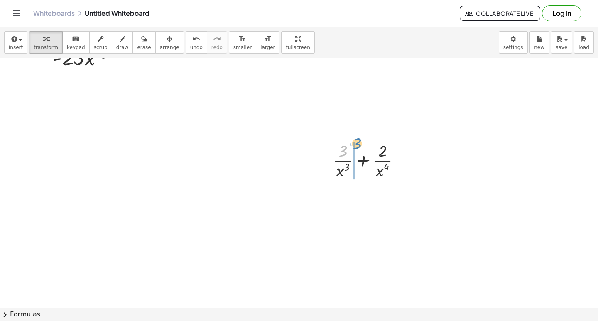
drag, startPoint x: 357, startPoint y: 141, endPoint x: 369, endPoint y: 139, distance: 11.9
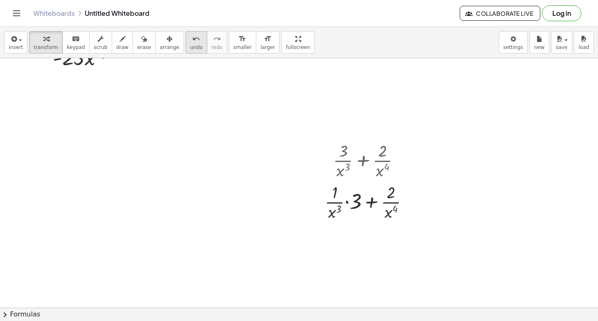
drag, startPoint x: 167, startPoint y: 42, endPoint x: 173, endPoint y: 42, distance: 6.2
click at [168, 42] on button "arrange" at bounding box center [169, 42] width 29 height 22
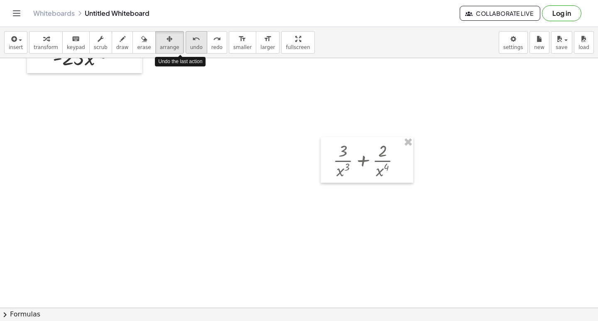
click at [190, 42] on div "undo" at bounding box center [196, 39] width 12 height 10
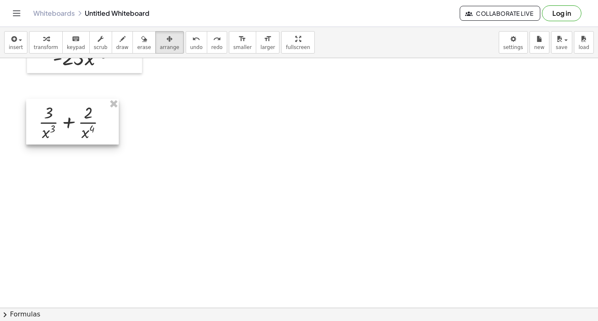
drag, startPoint x: 328, startPoint y: 142, endPoint x: 34, endPoint y: 103, distance: 296.8
click at [34, 103] on div at bounding box center [72, 122] width 93 height 46
drag, startPoint x: 254, startPoint y: 205, endPoint x: 244, endPoint y: 199, distance: 12.3
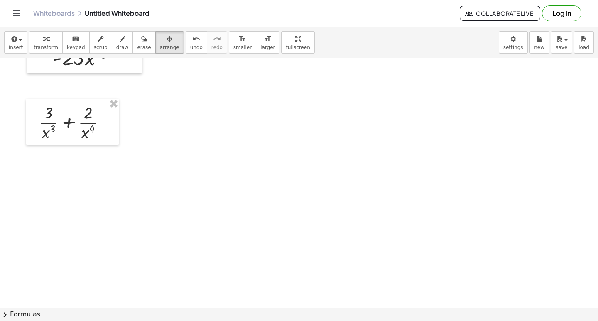
drag, startPoint x: 257, startPoint y: 158, endPoint x: 233, endPoint y: 158, distance: 23.3
click at [31, 51] on button "transform" at bounding box center [46, 42] width 34 height 22
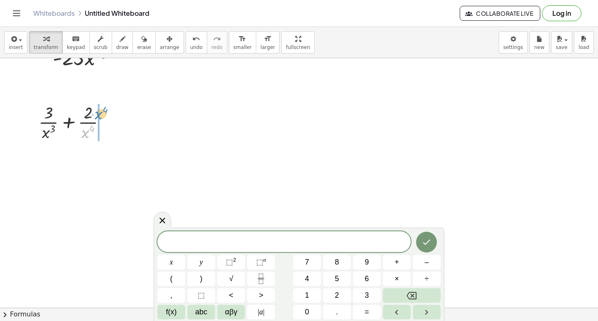
drag, startPoint x: 85, startPoint y: 133, endPoint x: 98, endPoint y: 114, distance: 22.9
drag, startPoint x: 41, startPoint y: 172, endPoint x: 51, endPoint y: 154, distance: 21.4
click at [51, 154] on div at bounding box center [75, 163] width 98 height 42
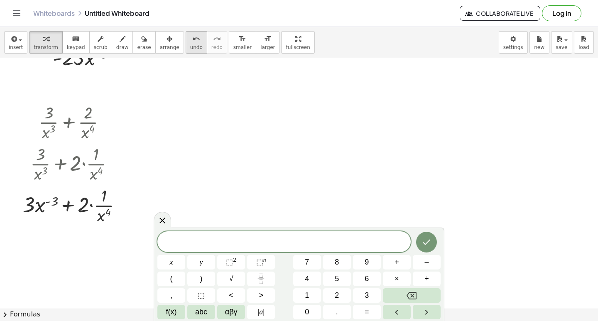
click at [190, 50] on span "undo" at bounding box center [196, 47] width 12 height 6
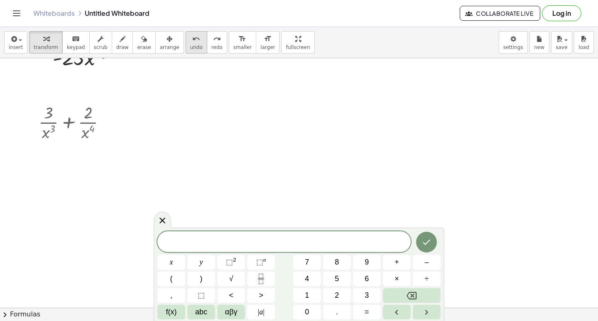
click at [190, 48] on span "undo" at bounding box center [196, 47] width 12 height 6
drag, startPoint x: 85, startPoint y: 132, endPoint x: 98, endPoint y: 113, distance: 23.3
click at [190, 50] on span "undo" at bounding box center [196, 47] width 12 height 6
drag, startPoint x: 87, startPoint y: 138, endPoint x: 98, endPoint y: 116, distance: 24.9
click at [186, 49] on button "undo undo" at bounding box center [197, 42] width 22 height 22
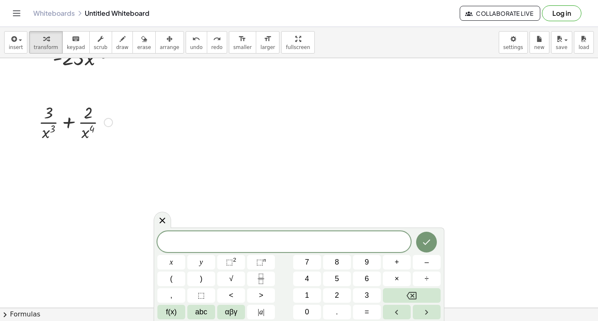
click at [103, 114] on div at bounding box center [75, 122] width 82 height 42
drag, startPoint x: 83, startPoint y: 133, endPoint x: 91, endPoint y: 117, distance: 18.0
click at [91, 117] on div at bounding box center [75, 122] width 82 height 42
drag, startPoint x: 33, startPoint y: 174, endPoint x: 46, endPoint y: 152, distance: 26.1
click at [46, 152] on div at bounding box center [75, 163] width 97 height 42
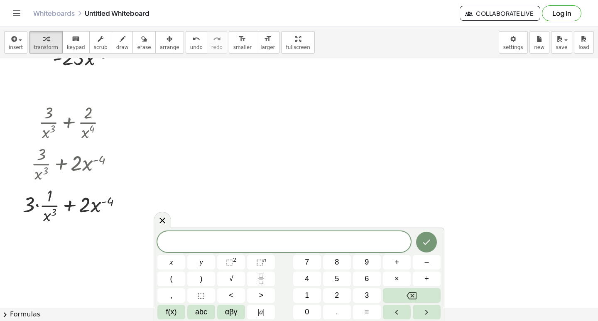
drag, startPoint x: 184, startPoint y: 42, endPoint x: 153, endPoint y: 65, distance: 38.3
click at [192, 42] on icon "undo" at bounding box center [196, 39] width 8 height 10
drag, startPoint x: 39, startPoint y: 177, endPoint x: 53, endPoint y: 160, distance: 21.5
click at [53, 160] on div at bounding box center [75, 163] width 97 height 42
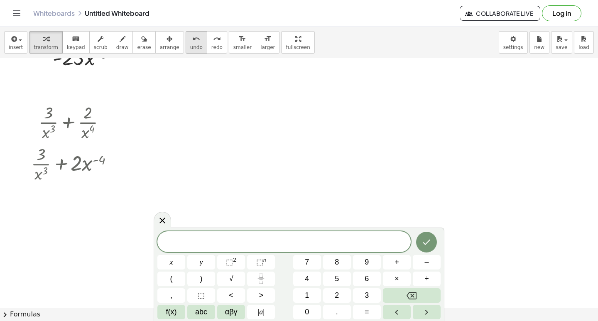
click at [190, 49] on span "undo" at bounding box center [196, 47] width 12 height 6
drag, startPoint x: 41, startPoint y: 171, endPoint x: 49, endPoint y: 150, distance: 22.1
click at [49, 150] on div at bounding box center [75, 163] width 97 height 42
click at [357, 292] on button "3" at bounding box center [367, 295] width 28 height 15
click at [393, 283] on button "×" at bounding box center [397, 279] width 28 height 15
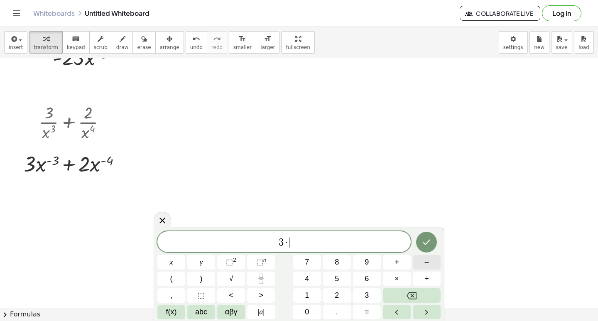
click at [422, 264] on button "–" at bounding box center [427, 262] width 28 height 15
click at [360, 293] on button "3" at bounding box center [367, 295] width 28 height 15
click at [168, 263] on button "x" at bounding box center [171, 262] width 28 height 15
click at [260, 267] on span "⬚ n" at bounding box center [261, 262] width 10 height 11
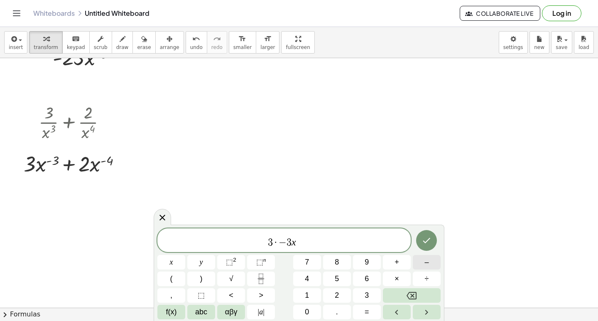
click at [412, 268] on div "3 · − 3 x ​ x y ⬚ 2 ⬚ n 7 8 9 + – ( ) √ 4 5 6 × ÷ , ⬚ < > 1 2 3 f(x) abc αβγ | …" at bounding box center [298, 273] width 283 height 91
click at [362, 295] on button "3" at bounding box center [367, 295] width 28 height 15
click at [395, 291] on button "Backspace" at bounding box center [412, 295] width 58 height 15
click at [423, 263] on button "–" at bounding box center [427, 262] width 28 height 15
click at [364, 296] on button "3" at bounding box center [367, 295] width 28 height 15
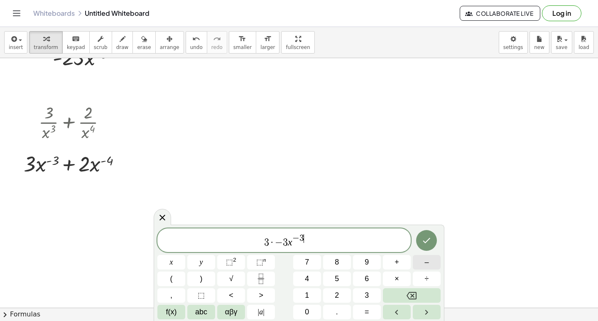
click at [423, 264] on button "–" at bounding box center [427, 262] width 28 height 15
click at [310, 297] on button "1" at bounding box center [307, 295] width 28 height 15
click at [318, 246] on span "3 · − 3 x − 3 − 1 ​" at bounding box center [283, 240] width 253 height 15
click at [392, 262] on button "+" at bounding box center [397, 262] width 28 height 15
click at [337, 294] on span "2" at bounding box center [337, 295] width 4 height 11
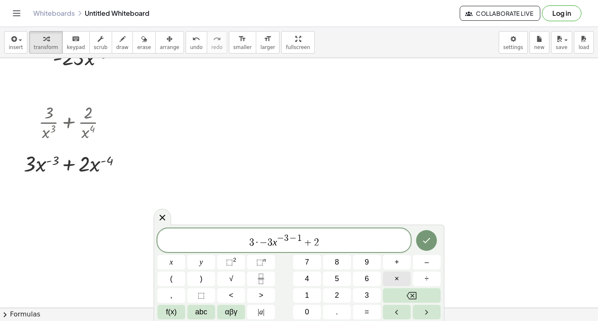
click at [387, 281] on button "×" at bounding box center [397, 279] width 28 height 15
click at [421, 265] on button "–" at bounding box center [427, 262] width 28 height 15
click at [309, 277] on button "4" at bounding box center [307, 279] width 28 height 15
click at [175, 266] on button "x" at bounding box center [171, 262] width 28 height 15
click at [254, 260] on button "⬚ n" at bounding box center [261, 262] width 28 height 15
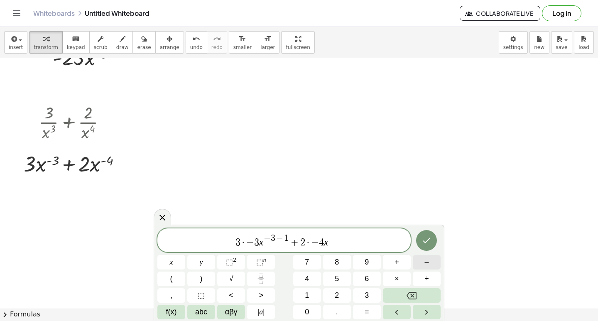
click at [413, 261] on button "–" at bounding box center [427, 262] width 28 height 15
click at [301, 281] on button "4" at bounding box center [307, 279] width 28 height 15
click at [418, 262] on button "–" at bounding box center [427, 262] width 28 height 15
click at [301, 297] on button "1" at bounding box center [307, 295] width 28 height 15
click at [423, 243] on icon "Done" at bounding box center [426, 240] width 10 height 10
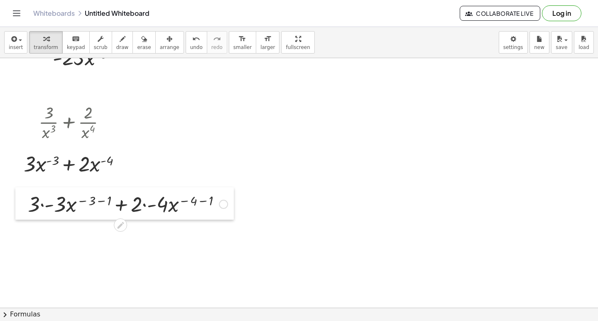
drag, startPoint x: 232, startPoint y: 158, endPoint x: 17, endPoint y: 193, distance: 217.5
click at [17, 193] on div at bounding box center [21, 203] width 12 height 32
click at [42, 206] on div at bounding box center [128, 203] width 208 height 28
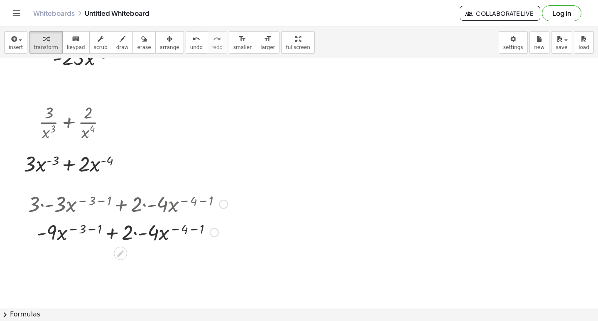
click at [85, 228] on div at bounding box center [128, 232] width 208 height 28
click at [93, 229] on div at bounding box center [128, 232] width 208 height 28
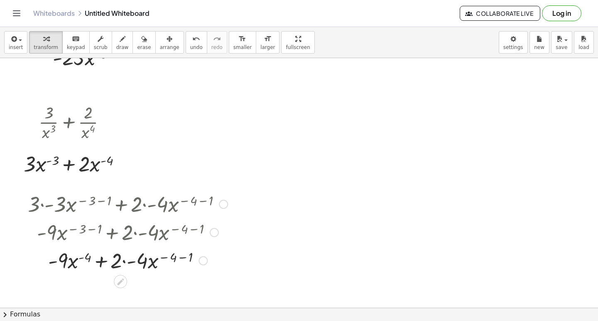
click at [125, 260] on div at bounding box center [128, 260] width 208 height 28
click at [172, 286] on div at bounding box center [128, 288] width 208 height 28
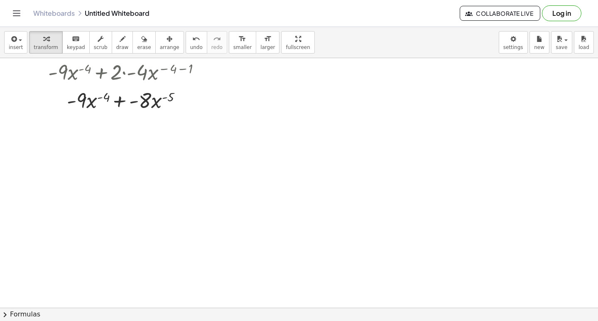
scroll to position [674, 0]
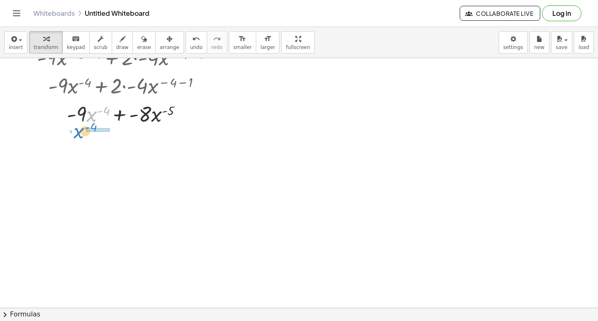
drag, startPoint x: 94, startPoint y: 116, endPoint x: 81, endPoint y: 132, distance: 20.7
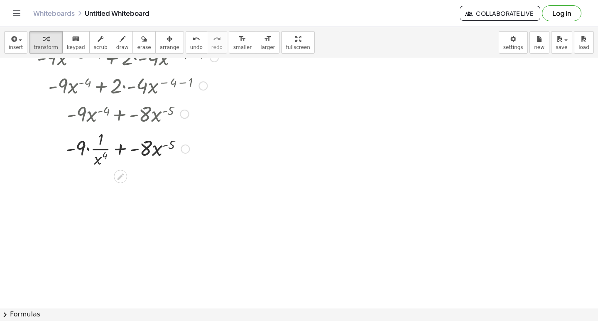
click at [85, 149] on div at bounding box center [128, 148] width 208 height 42
click at [89, 148] on div at bounding box center [128, 148] width 208 height 42
drag, startPoint x: 151, startPoint y: 192, endPoint x: 131, endPoint y: 218, distance: 32.3
drag, startPoint x: 143, startPoint y: 191, endPoint x: 127, endPoint y: 213, distance: 27.0
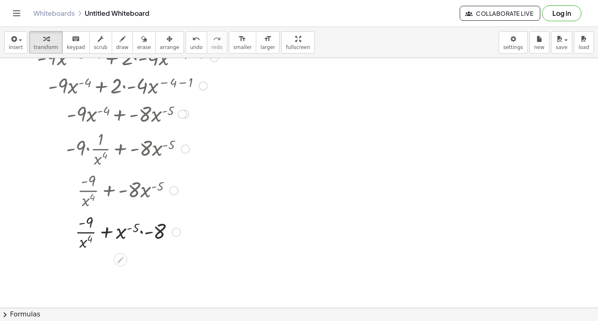
click at [139, 230] on div at bounding box center [128, 231] width 208 height 42
click at [143, 233] on div at bounding box center [128, 231] width 208 height 42
click at [192, 42] on icon "undo" at bounding box center [196, 39] width 8 height 10
drag, startPoint x: 144, startPoint y: 196, endPoint x: 130, endPoint y: 214, distance: 22.4
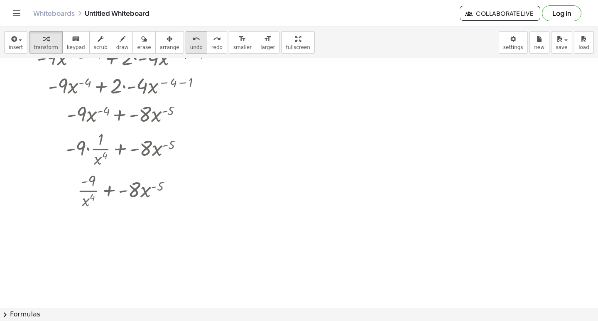
click at [190, 48] on span "undo" at bounding box center [196, 47] width 12 height 6
drag, startPoint x: 144, startPoint y: 194, endPoint x: 142, endPoint y: 213, distance: 18.3
click at [142, 213] on div "+ · 3 · - 3 · x ( − 3 − 1 ) + · 2 · - 4 · x ( − 4 − 1 ) + · - 9 · x ( − 3 − 1 )…" at bounding box center [124, 112] width 218 height 200
click at [141, 230] on div at bounding box center [128, 231] width 208 height 42
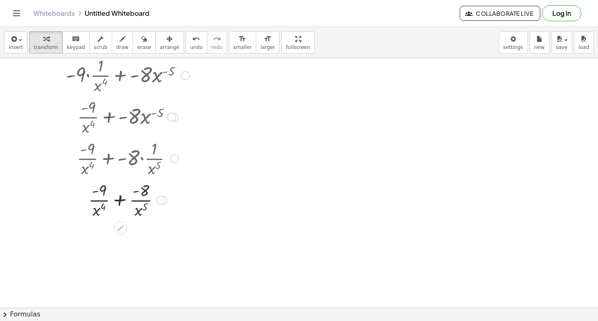
scroll to position [749, 0]
